Goal: Find specific page/section: Find specific page/section

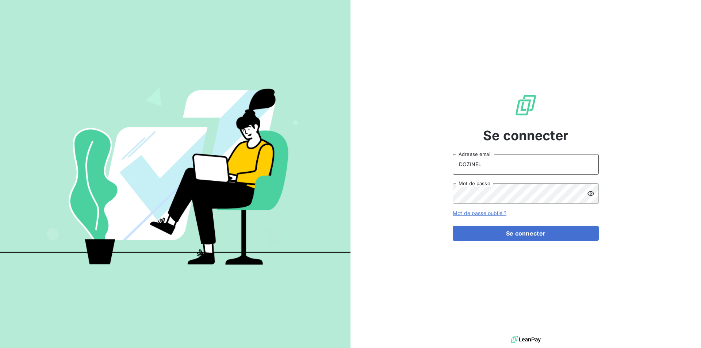
click at [483, 165] on input "DOZINEL" at bounding box center [526, 164] width 146 height 20
drag, startPoint x: 483, startPoint y: 165, endPoint x: 438, endPoint y: 168, distance: 45.0
click at [438, 168] on div "Se connecter DOZINEL Adresse email Mot de passe Mot de passe oublié ? Se connec…" at bounding box center [525, 167] width 350 height 334
type input "[PERSON_NAME][EMAIL_ADDRESS][DOMAIN_NAME]"
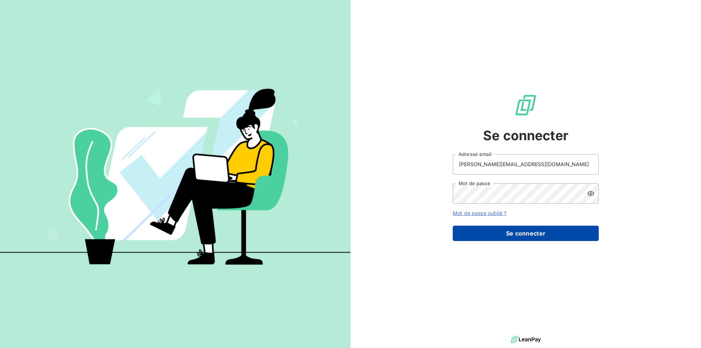
click at [505, 231] on button "Se connecter" at bounding box center [526, 233] width 146 height 15
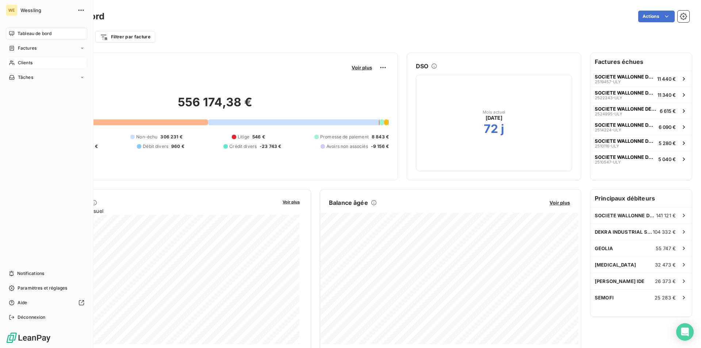
click at [21, 61] on span "Clients" at bounding box center [25, 63] width 15 height 7
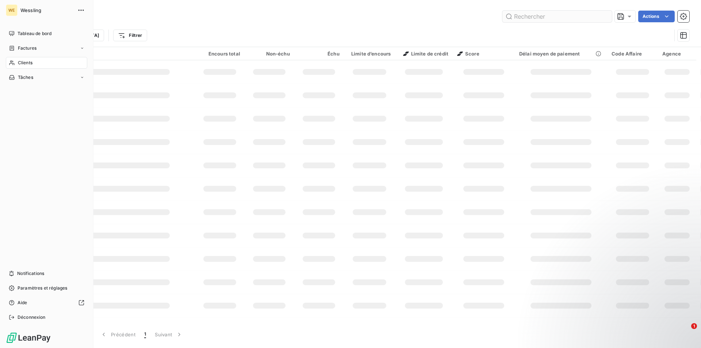
click at [519, 15] on input "text" at bounding box center [557, 17] width 110 height 12
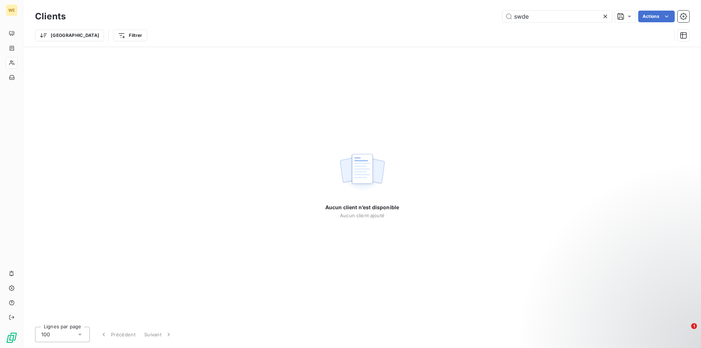
type input "swde"
click at [542, 18] on input "swde" at bounding box center [557, 17] width 110 height 12
click at [605, 15] on icon at bounding box center [605, 16] width 7 height 7
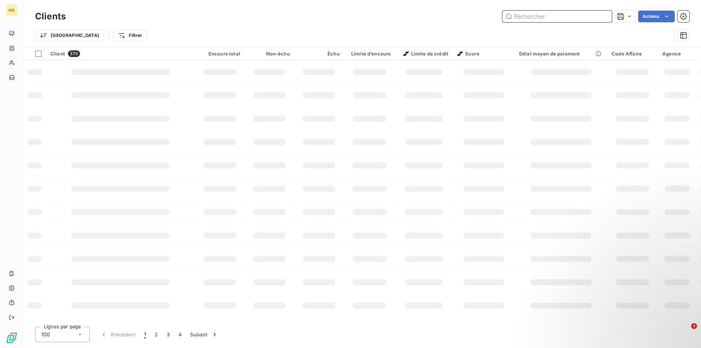
click at [544, 17] on input "text" at bounding box center [557, 17] width 110 height 12
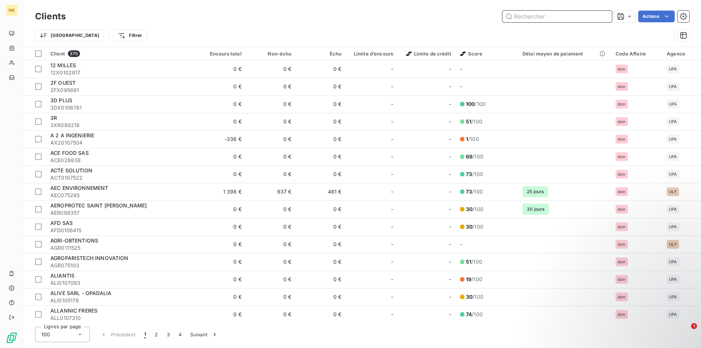
click at [530, 16] on input "text" at bounding box center [557, 17] width 110 height 12
paste input "SOCIETE WALLONNE DES EAUX"
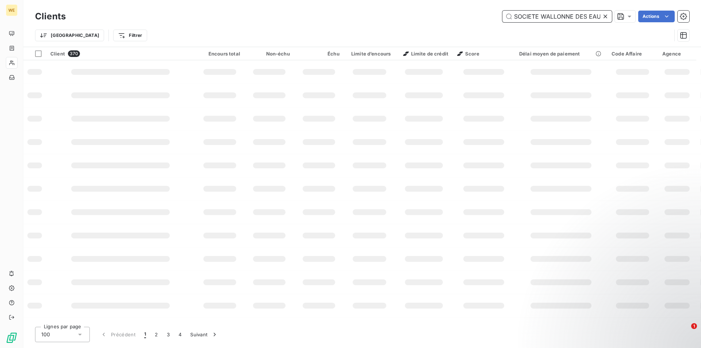
scroll to position [0, 3]
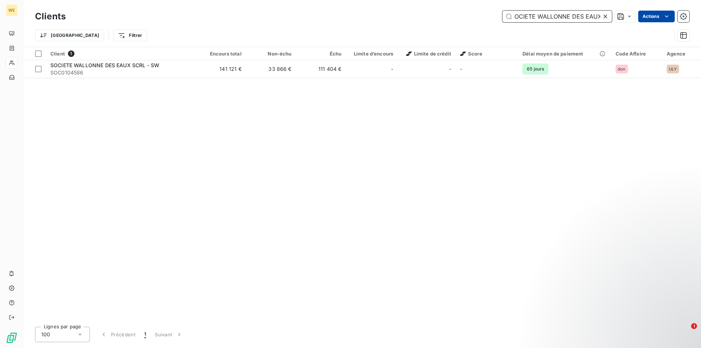
type input "SOCIETE WALLONNE DES EAUX"
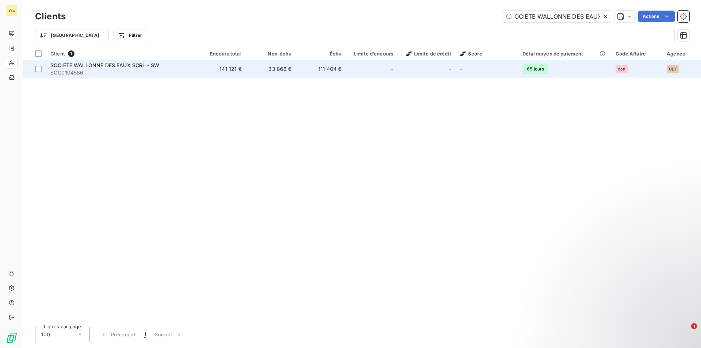
scroll to position [0, 0]
click at [202, 69] on td "141 121 €" at bounding box center [221, 69] width 50 height 18
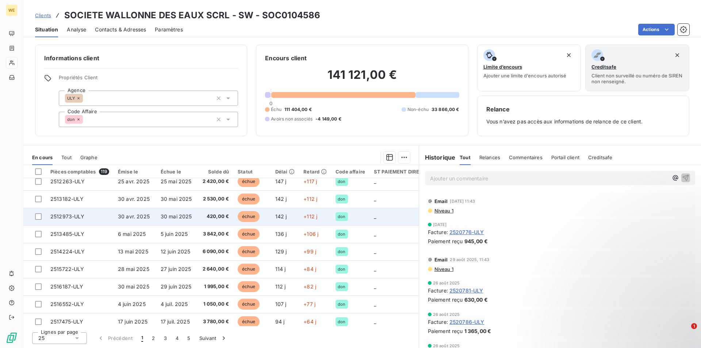
scroll to position [146, 0]
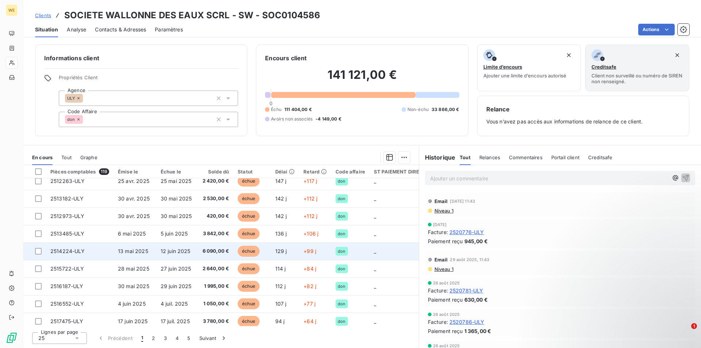
click at [74, 249] on span "2514224-ULY" at bounding box center [67, 251] width 35 height 6
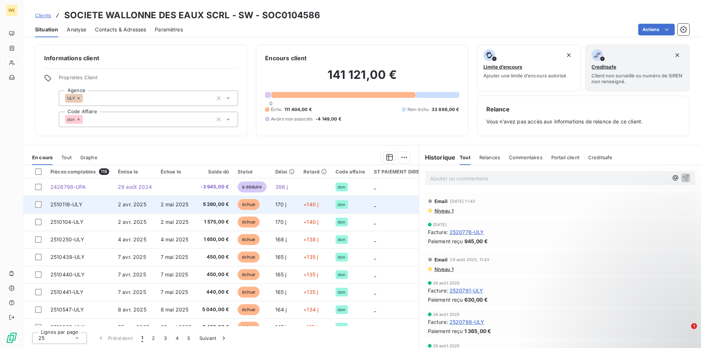
click at [72, 206] on span "2510116-ULY" at bounding box center [66, 204] width 32 height 6
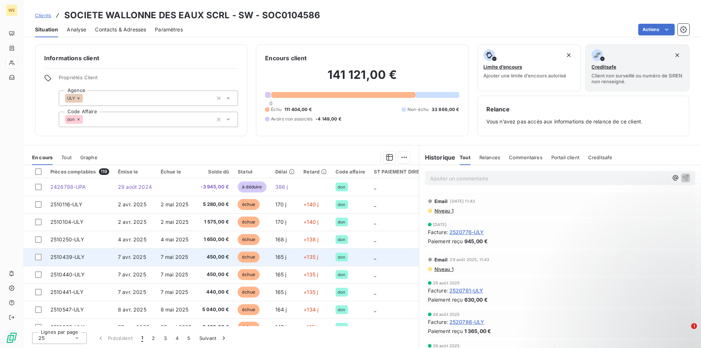
click at [143, 255] on span "7 avr. 2025" at bounding box center [132, 257] width 28 height 6
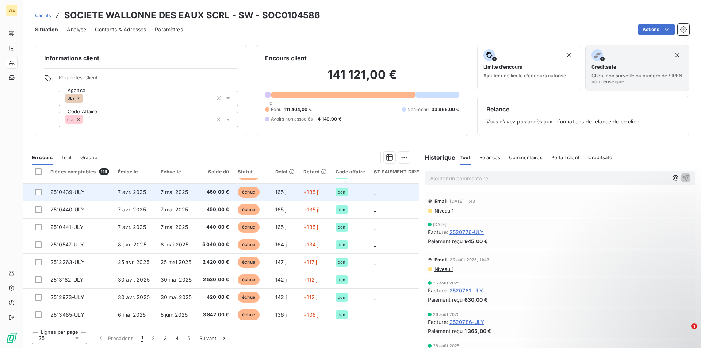
scroll to position [73, 0]
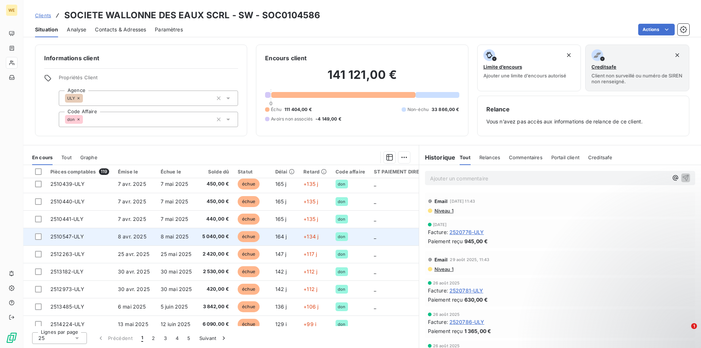
click at [131, 240] on td "8 avr. 2025" at bounding box center [135, 237] width 43 height 18
